Goal: Use online tool/utility: Utilize a website feature to perform a specific function

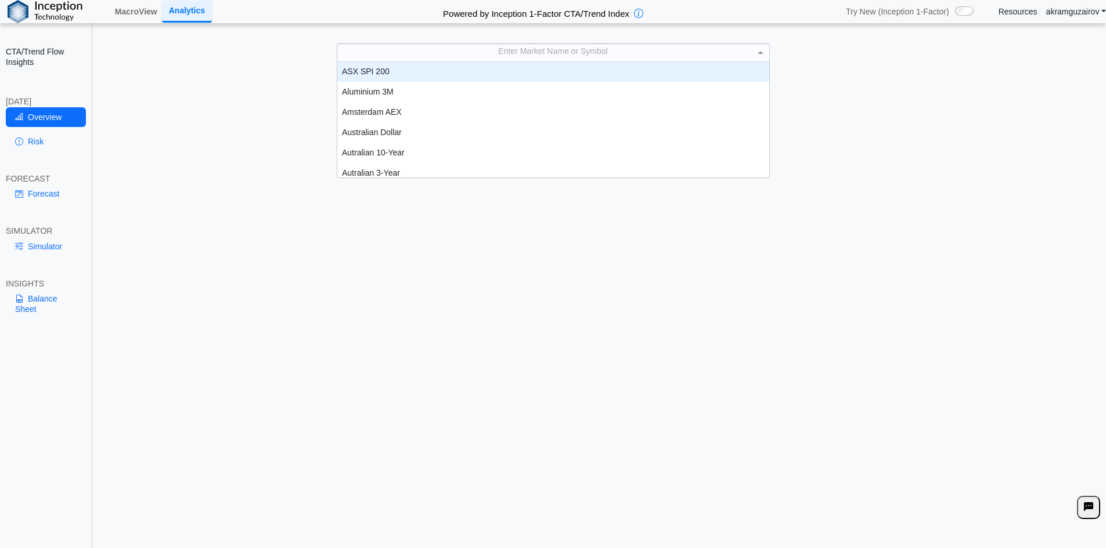
click at [562, 60] on div "Enter Market Name or Symbol" at bounding box center [553, 52] width 432 height 16
type input "******"
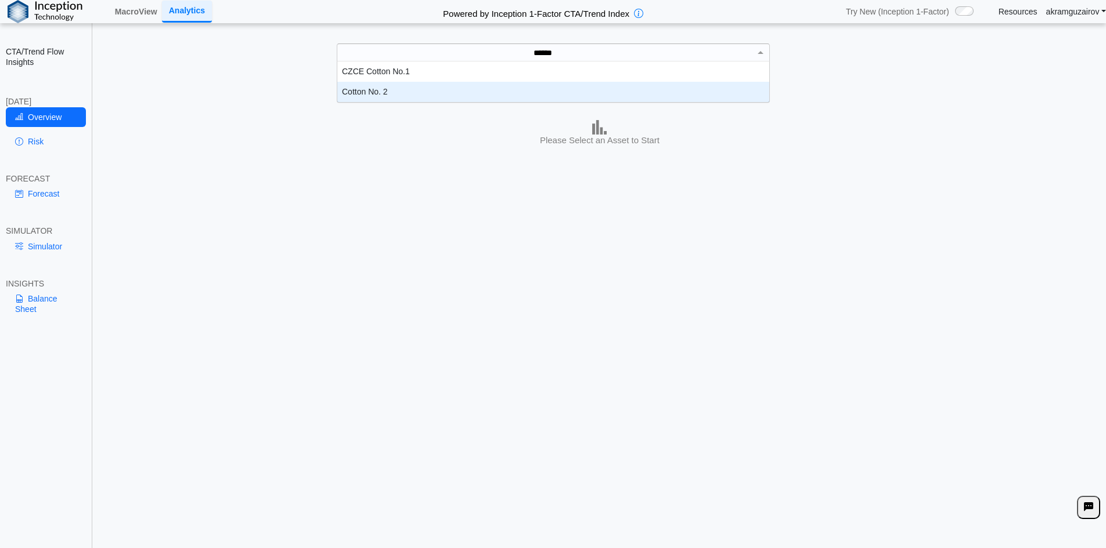
click at [454, 102] on div "Cotton No. 2" at bounding box center [553, 92] width 432 height 20
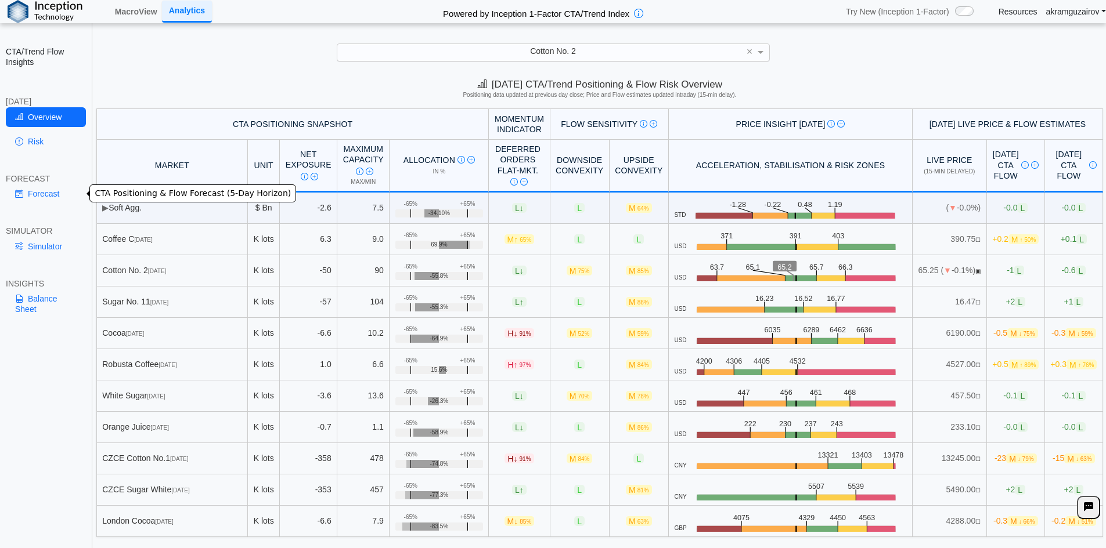
click at [48, 196] on link "Forecast" at bounding box center [46, 194] width 80 height 20
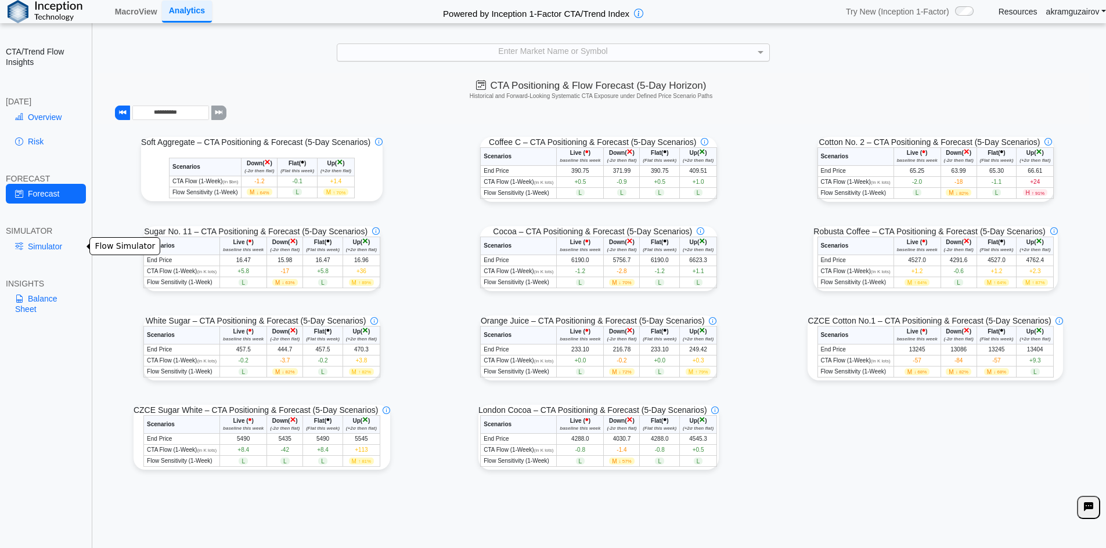
click at [55, 247] on link "Simulator" at bounding box center [46, 247] width 80 height 20
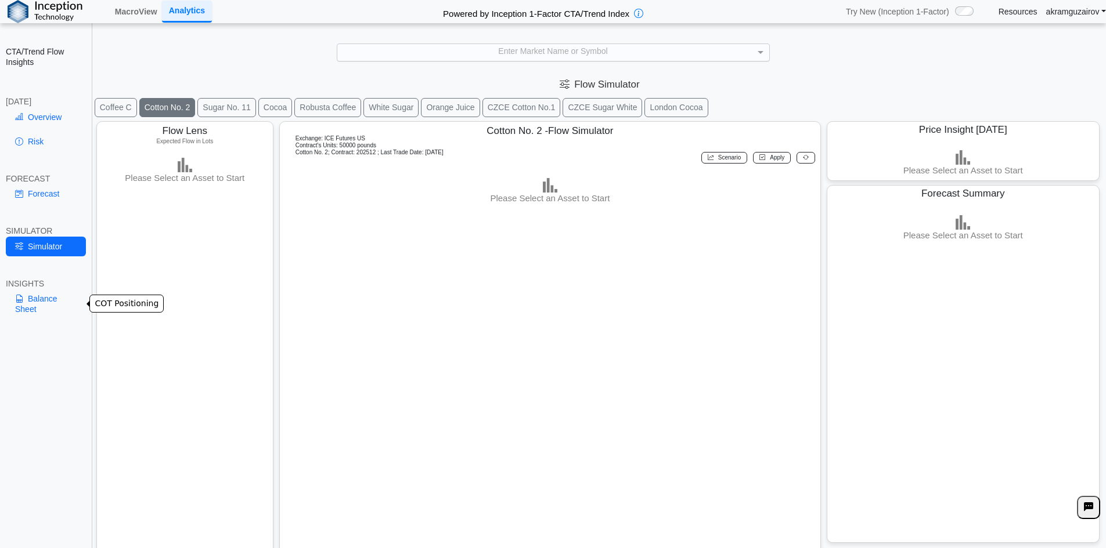
click at [31, 301] on link "Balance Sheet" at bounding box center [46, 304] width 80 height 30
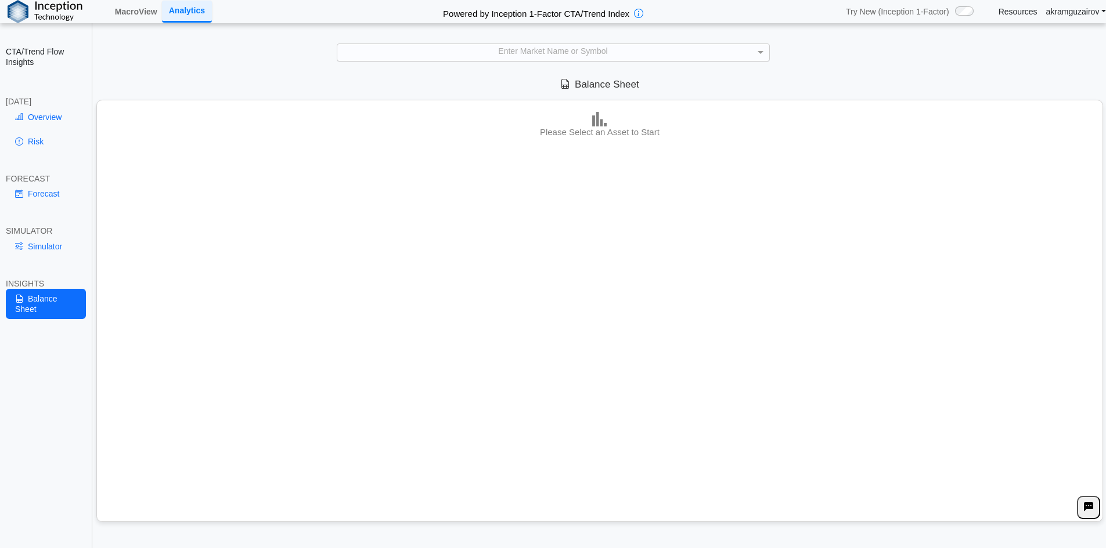
click at [492, 60] on div "Enter Market Name or Symbol" at bounding box center [553, 52] width 432 height 16
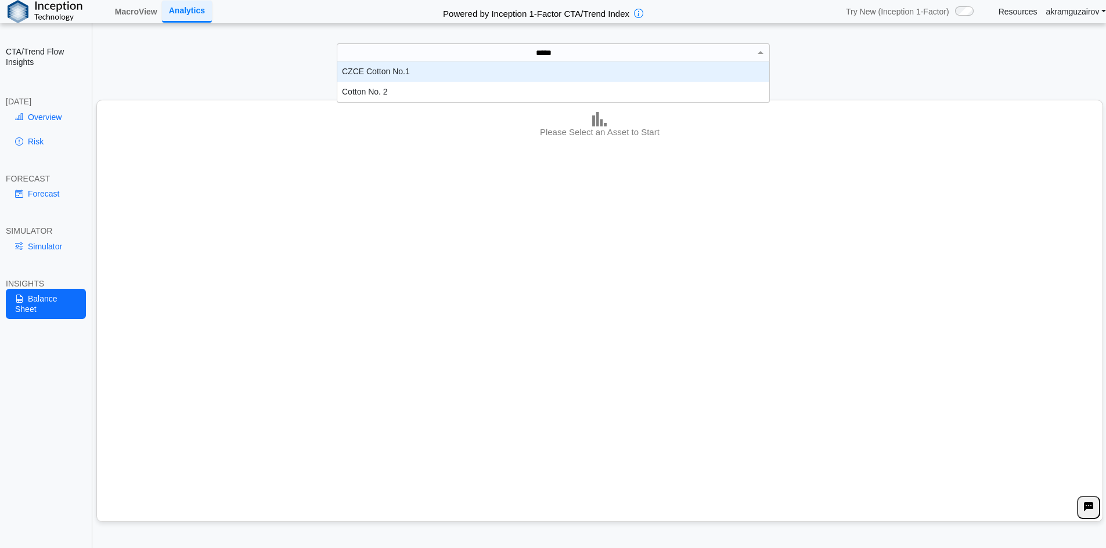
type input "******"
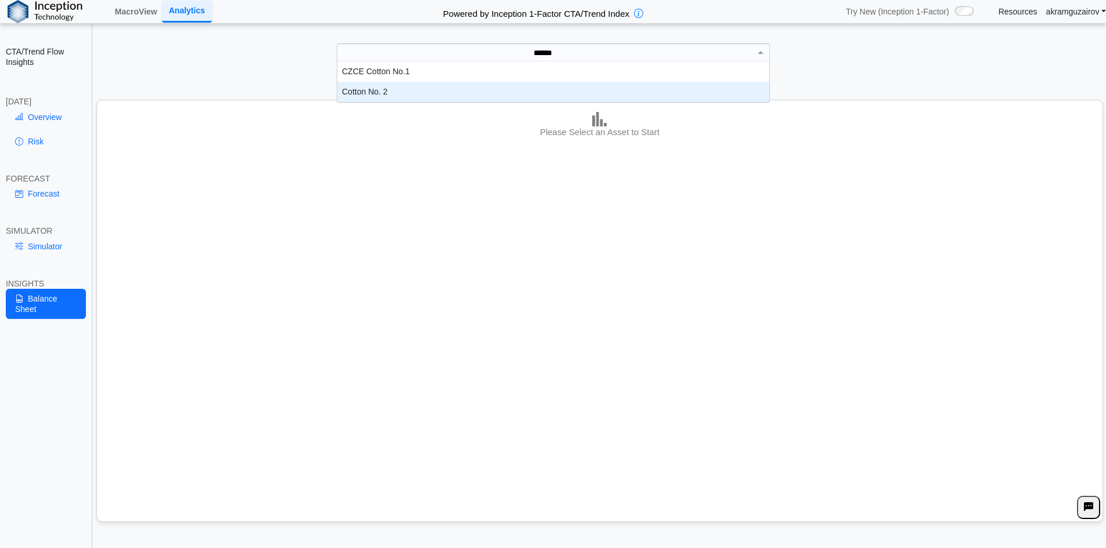
click at [432, 102] on div "Cotton No. 2" at bounding box center [553, 92] width 432 height 20
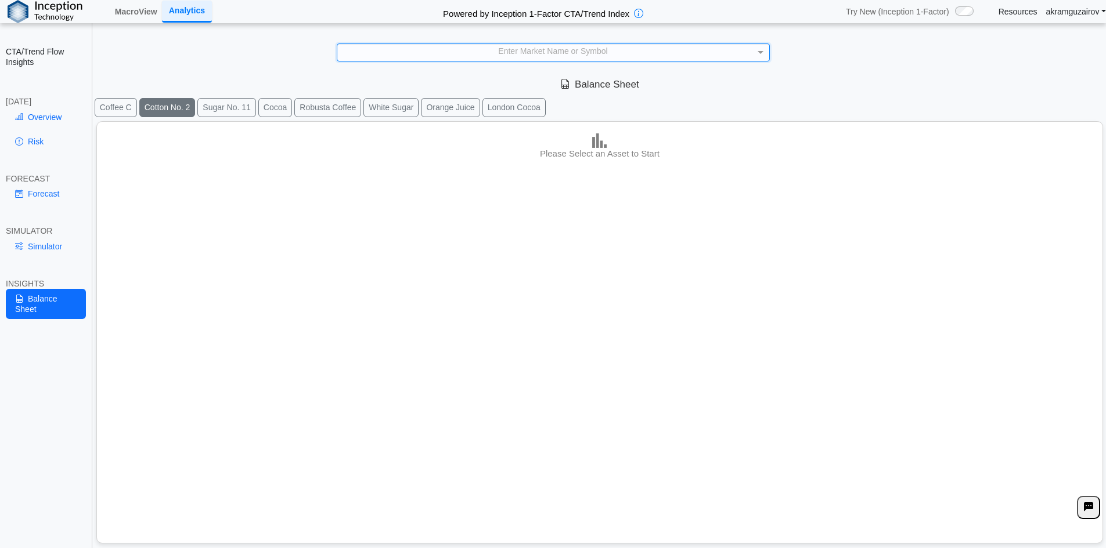
click at [174, 117] on button "Cotton No. 2" at bounding box center [167, 107] width 56 height 19
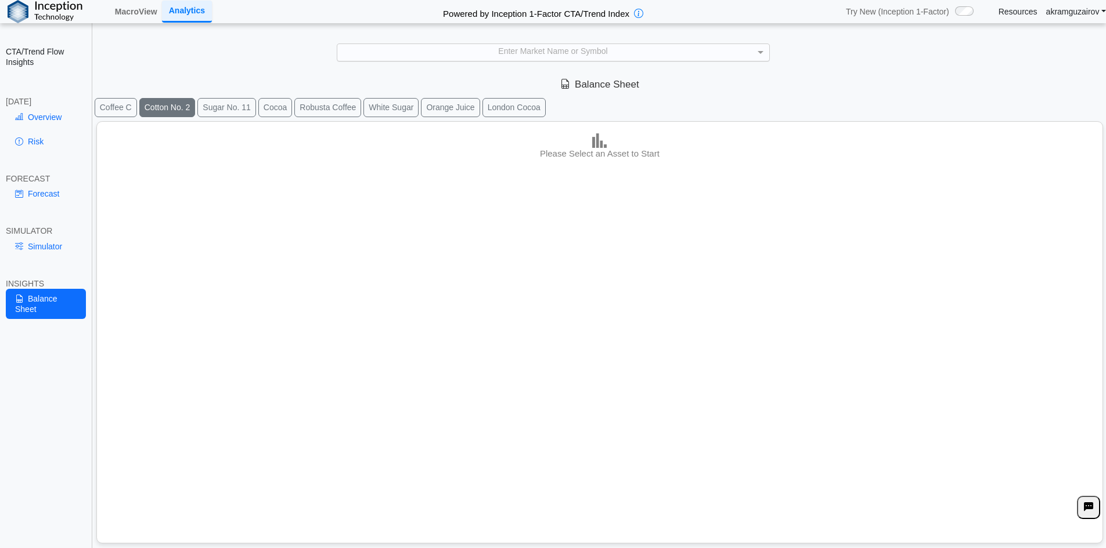
click at [174, 117] on button "Cotton No. 2" at bounding box center [167, 107] width 56 height 19
click at [537, 60] on div "Enter Market Name or Symbol" at bounding box center [553, 52] width 432 height 16
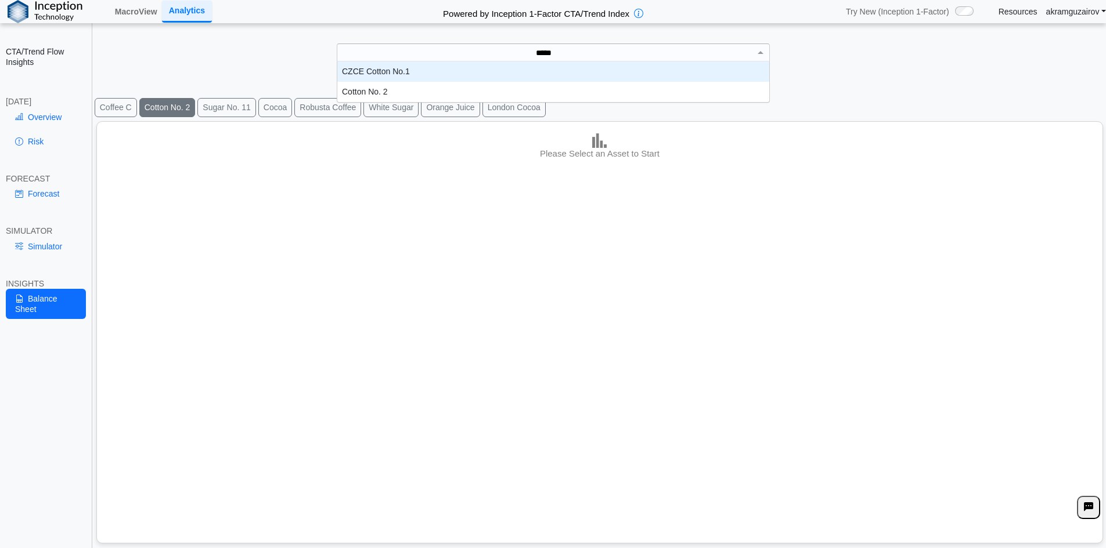
type input "******"
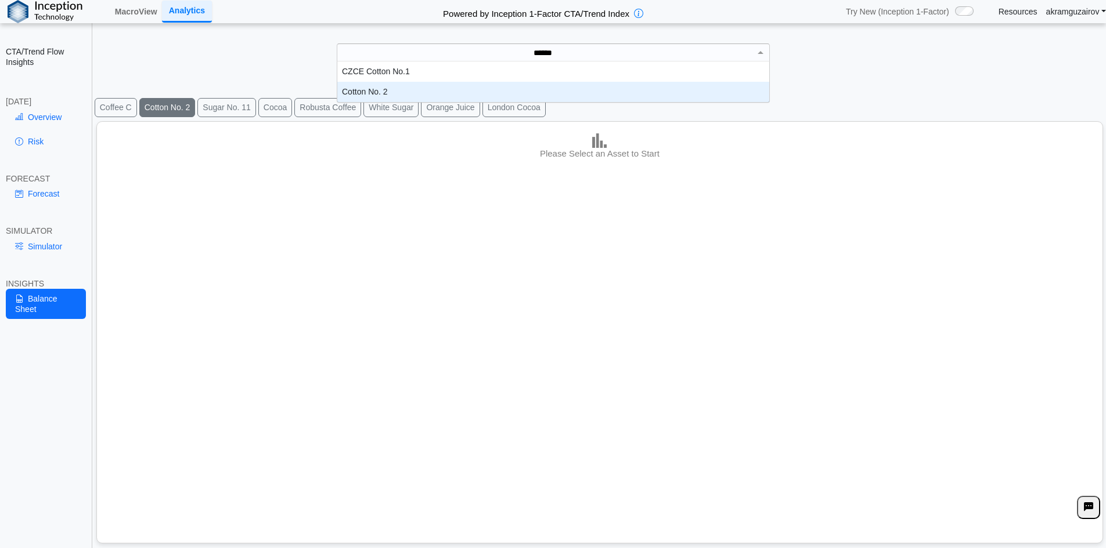
click at [421, 100] on div "Cotton No. 2" at bounding box center [553, 92] width 432 height 20
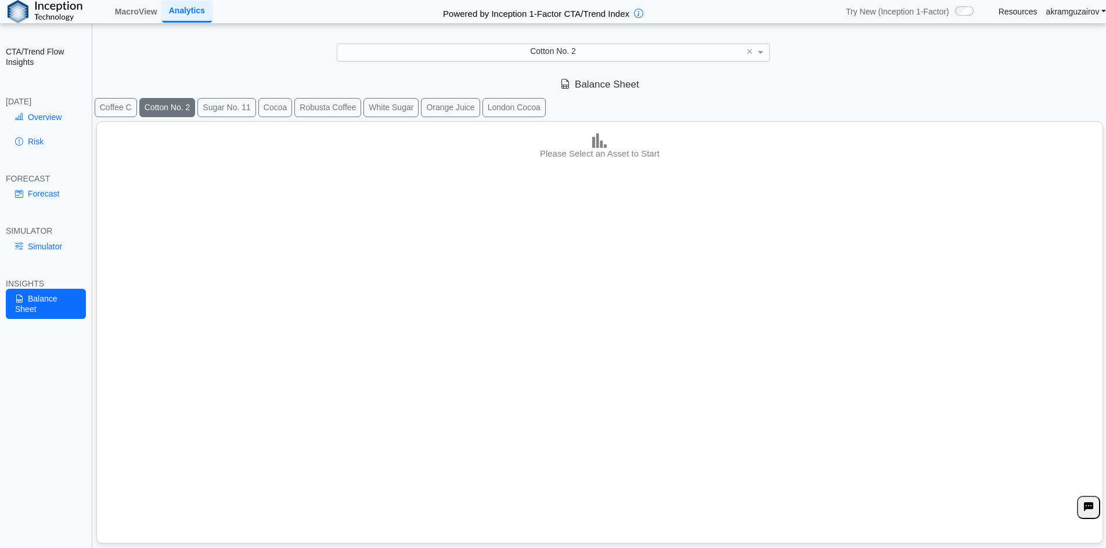
click at [171, 117] on button "Cotton No. 2" at bounding box center [167, 107] width 56 height 19
click at [35, 245] on link "Simulator" at bounding box center [46, 247] width 80 height 20
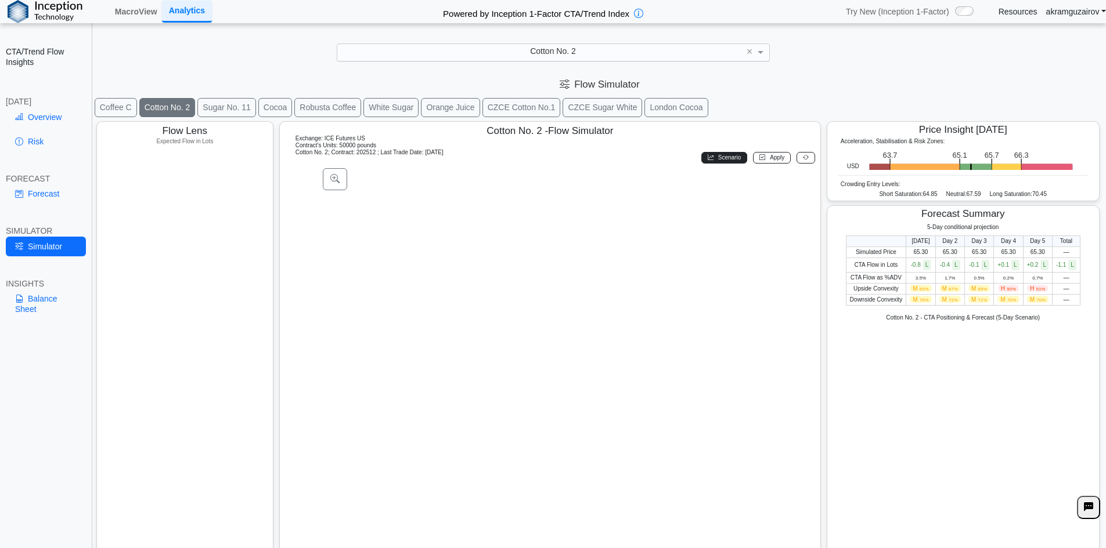
click at [725, 161] on span "Scenario" at bounding box center [729, 157] width 23 height 6
click at [333, 184] on icon at bounding box center [334, 179] width 9 height 10
click at [41, 304] on link "Balance Sheet" at bounding box center [46, 304] width 80 height 30
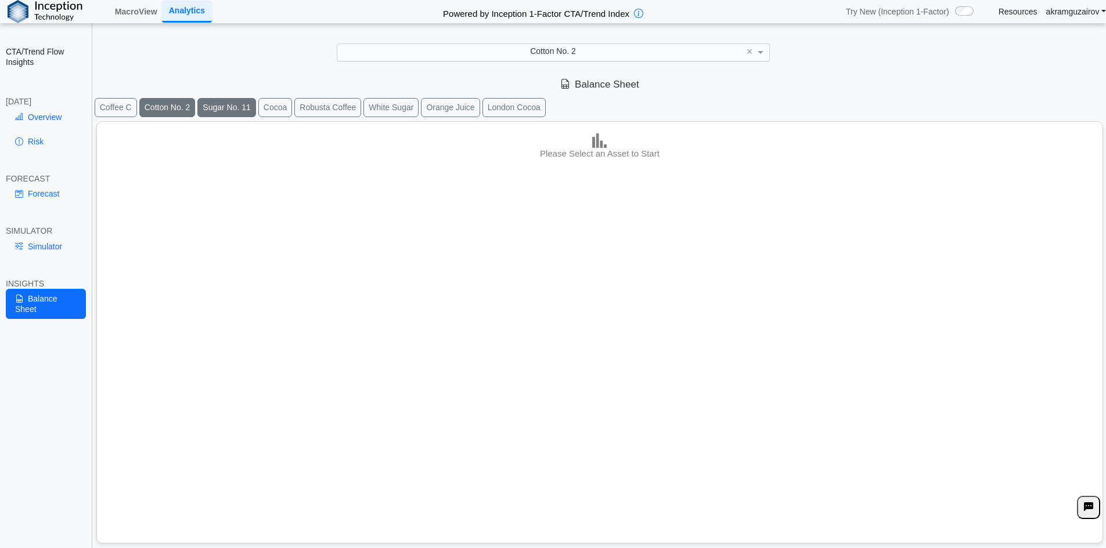
click at [209, 114] on button "Sugar No. 11" at bounding box center [226, 107] width 59 height 19
click at [151, 115] on button "Cotton No. 2" at bounding box center [167, 107] width 56 height 19
click at [23, 110] on link "Overview" at bounding box center [46, 117] width 80 height 20
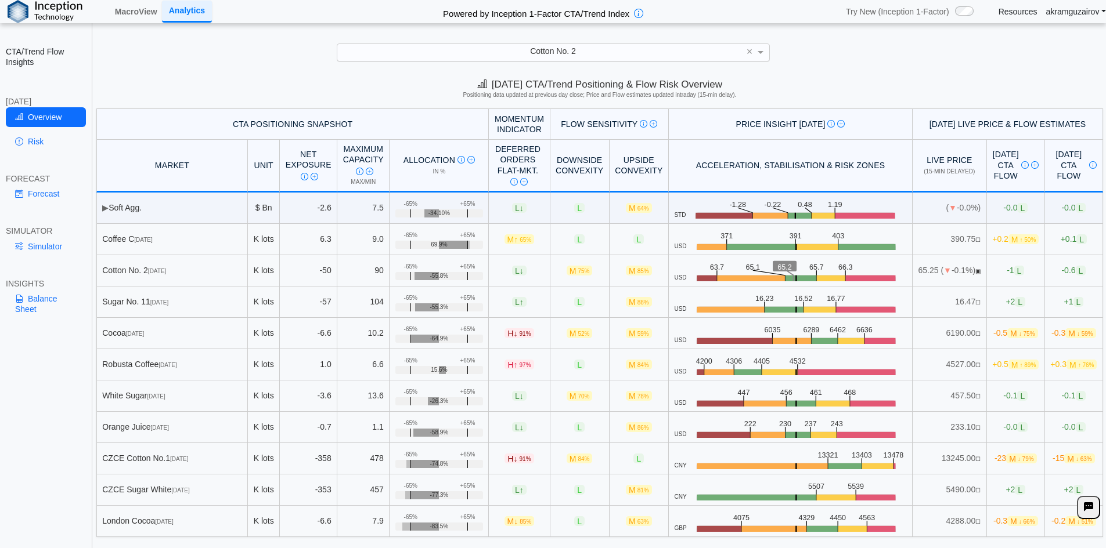
scroll to position [26, 0]
